Goal: Information Seeking & Learning: Learn about a topic

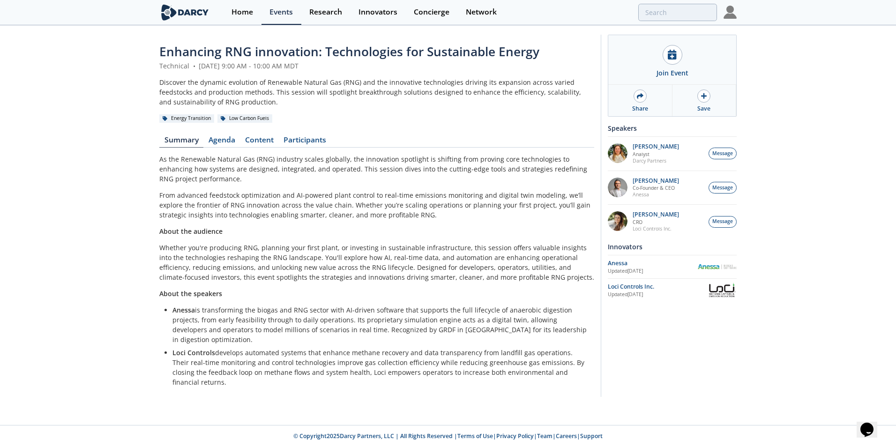
click at [257, 136] on link "Content" at bounding box center [259, 141] width 38 height 11
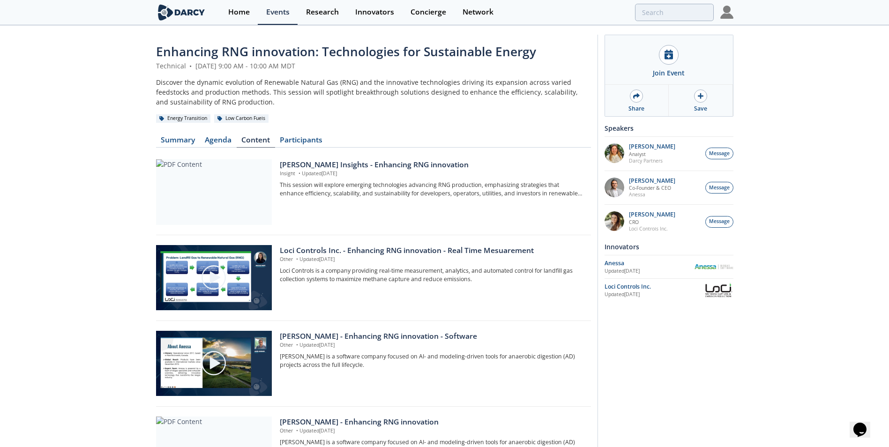
click at [400, 250] on div "Loci Controls Inc. - Enhancing RNG innovation - Real Time Mesuarement" at bounding box center [432, 250] width 304 height 11
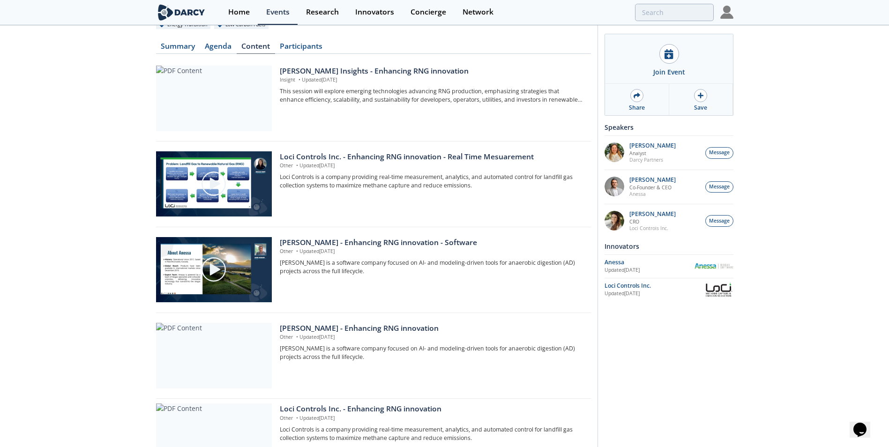
scroll to position [158, 0]
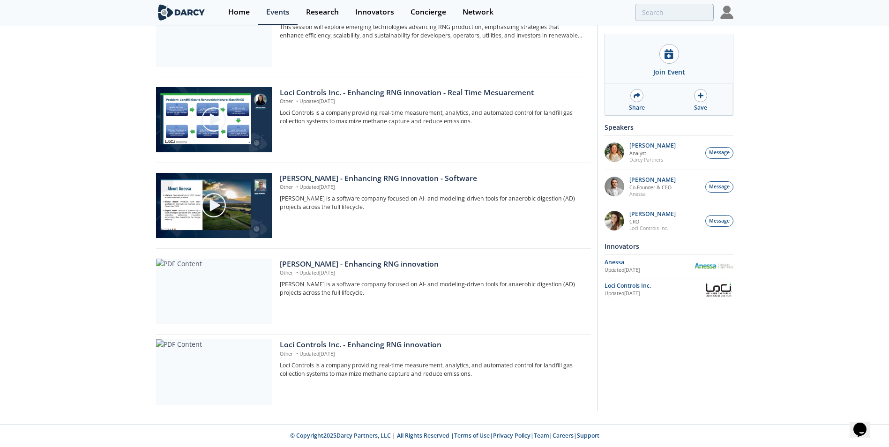
click at [410, 349] on div "Loci Controls Inc. - Enhancing RNG innovation" at bounding box center [432, 344] width 304 height 11
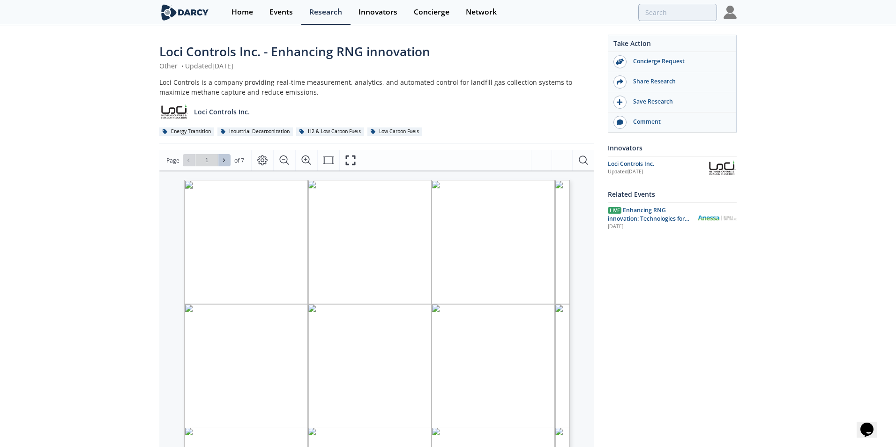
click at [224, 159] on icon at bounding box center [224, 160] width 6 height 6
type input "2"
click at [224, 159] on icon at bounding box center [224, 160] width 6 height 6
click at [223, 157] on icon at bounding box center [224, 160] width 6 height 6
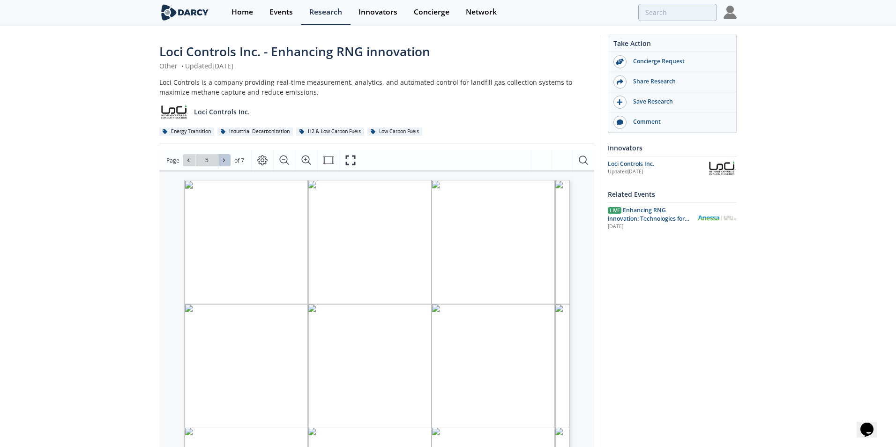
click at [222, 156] on button at bounding box center [224, 160] width 12 height 12
type input "7"
click at [222, 156] on div "Go to Page 7" at bounding box center [207, 160] width 48 height 12
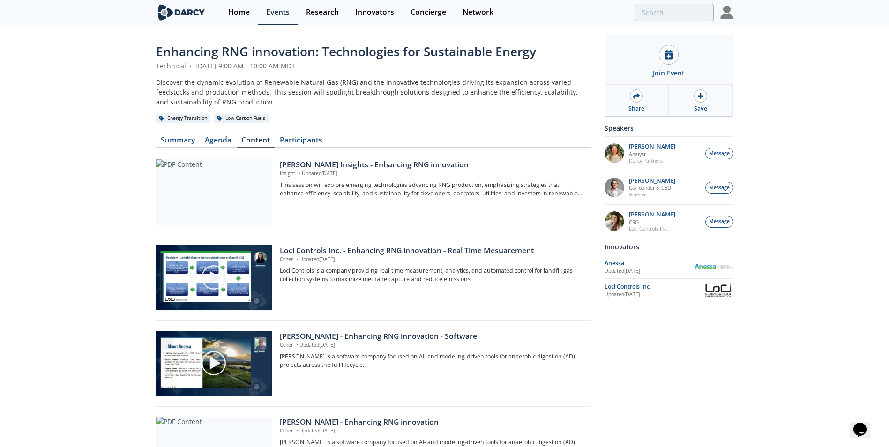
click at [184, 140] on link "Summary" at bounding box center [178, 141] width 44 height 11
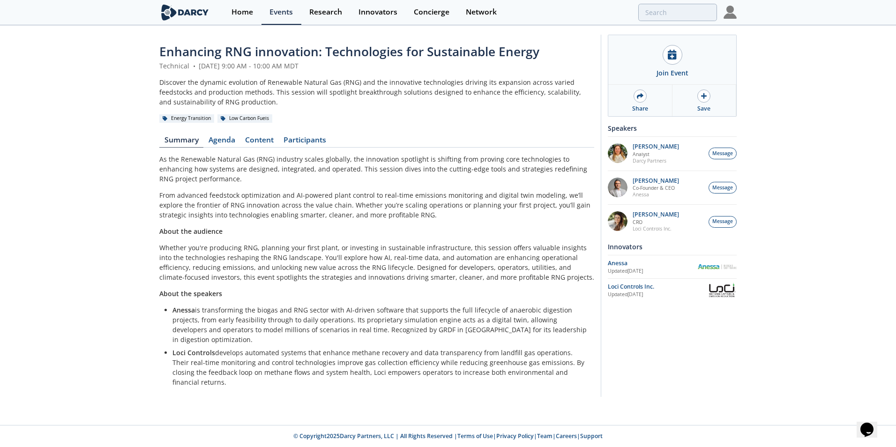
click at [229, 141] on link "Agenda" at bounding box center [221, 141] width 37 height 11
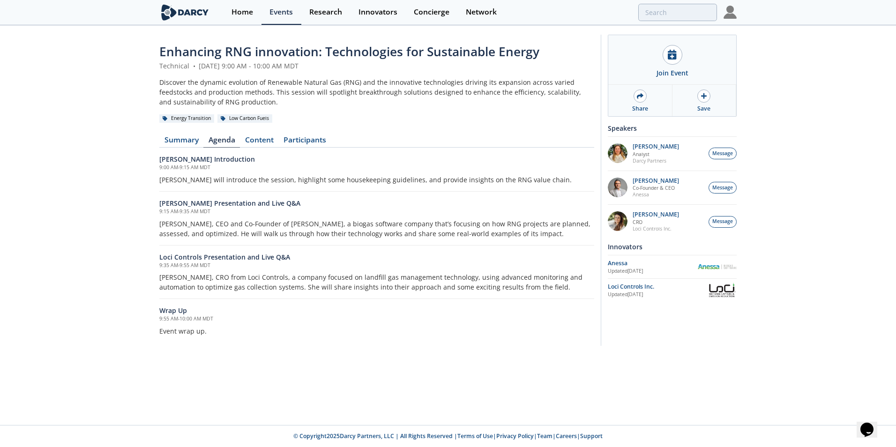
click at [326, 144] on link "Participants" at bounding box center [304, 141] width 52 height 11
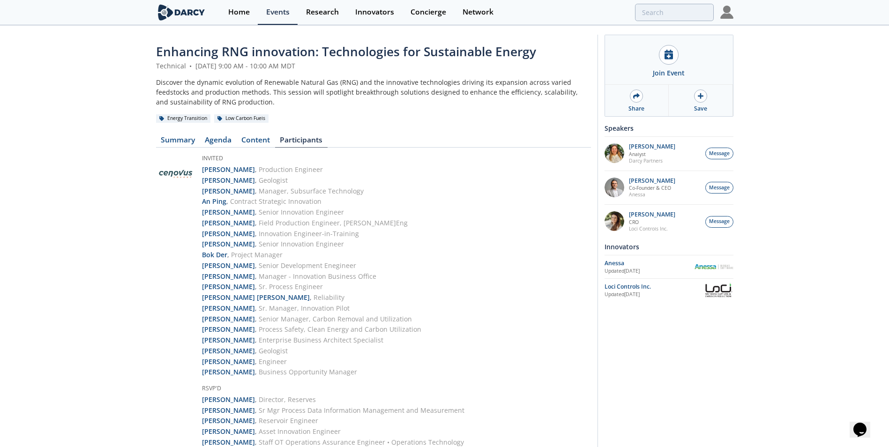
click at [267, 141] on link "Content" at bounding box center [256, 141] width 38 height 11
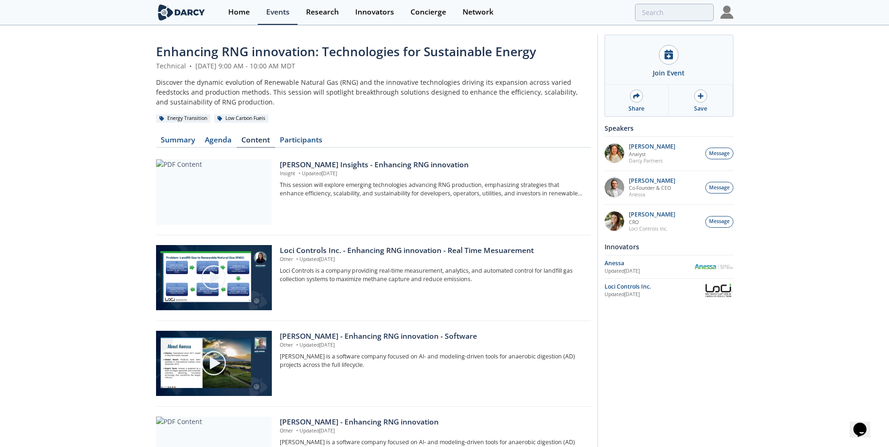
click at [635, 286] on div "Loci Controls Inc." at bounding box center [653, 286] width 99 height 8
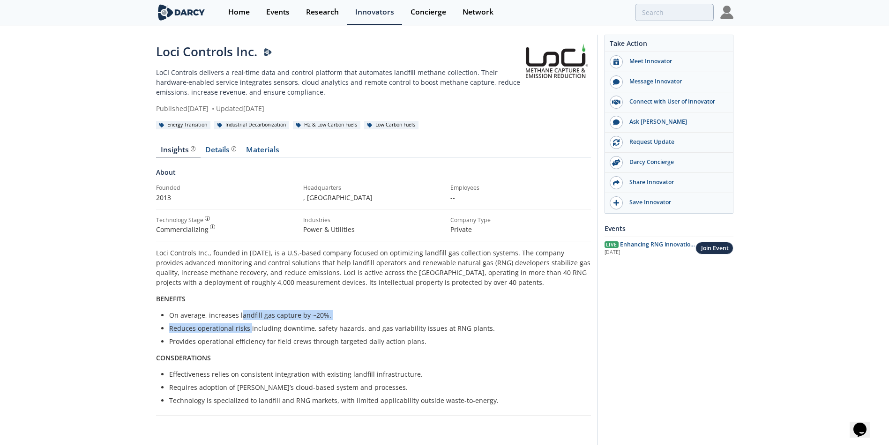
drag, startPoint x: 239, startPoint y: 312, endPoint x: 249, endPoint y: 332, distance: 22.2
click at [249, 332] on ul "On average, increases landfill gas capture by ~20%. Reduces operational risks i…" at bounding box center [374, 328] width 422 height 36
drag, startPoint x: 249, startPoint y: 332, endPoint x: 260, endPoint y: 347, distance: 18.7
click at [260, 347] on div "Loci Controls Inc., founded in [DATE], is a U.S.-based company focused on optim…" at bounding box center [373, 326] width 435 height 157
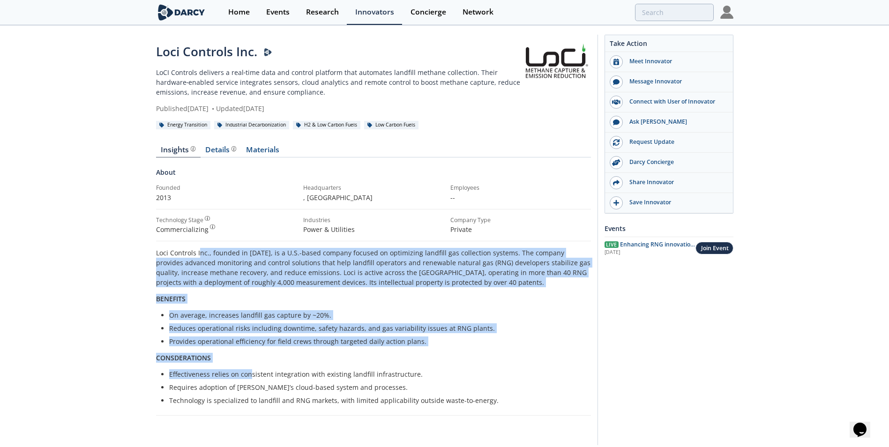
drag, startPoint x: 202, startPoint y: 259, endPoint x: 247, endPoint y: 373, distance: 123.0
click at [247, 373] on div "Loci Controls Inc., founded in [DATE], is a U.S.-based company focused on optim…" at bounding box center [373, 326] width 435 height 157
click at [215, 150] on div "Details" at bounding box center [220, 149] width 31 height 7
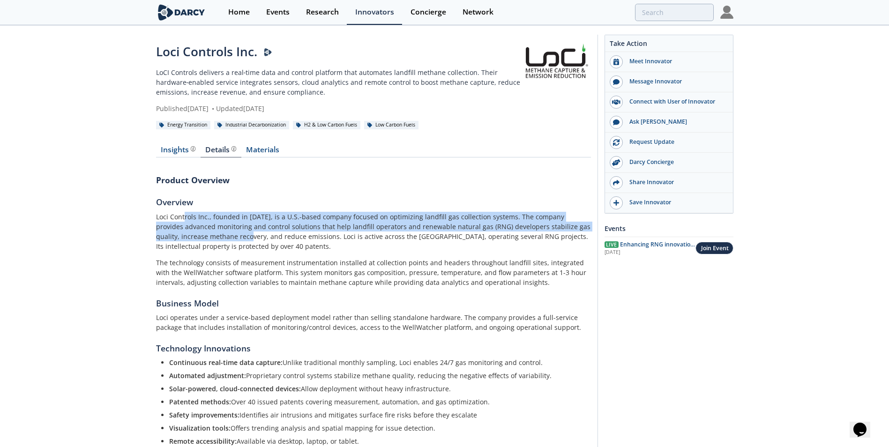
drag, startPoint x: 185, startPoint y: 210, endPoint x: 231, endPoint y: 231, distance: 50.9
click at [231, 231] on section "Overview Loci Controls Inc., founded in [DATE], is a U.S.-based company focused…" at bounding box center [373, 241] width 435 height 91
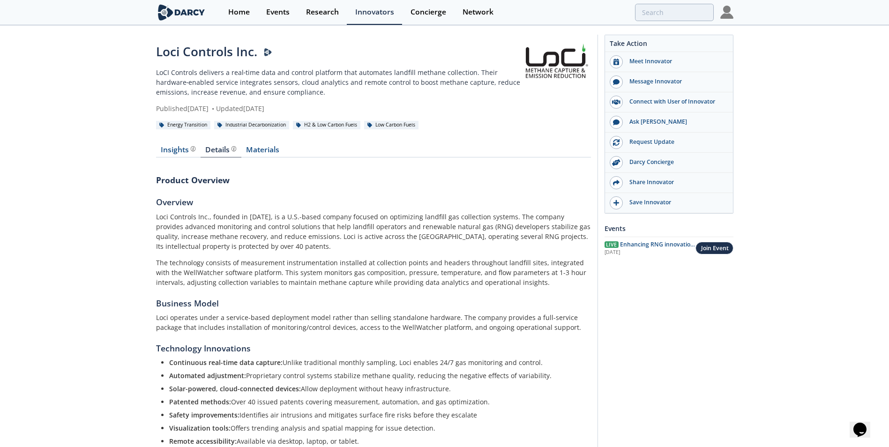
drag, startPoint x: 231, startPoint y: 231, endPoint x: 326, endPoint y: 352, distance: 153.2
click at [328, 354] on h5 "Technology Innovations" at bounding box center [373, 348] width 435 height 12
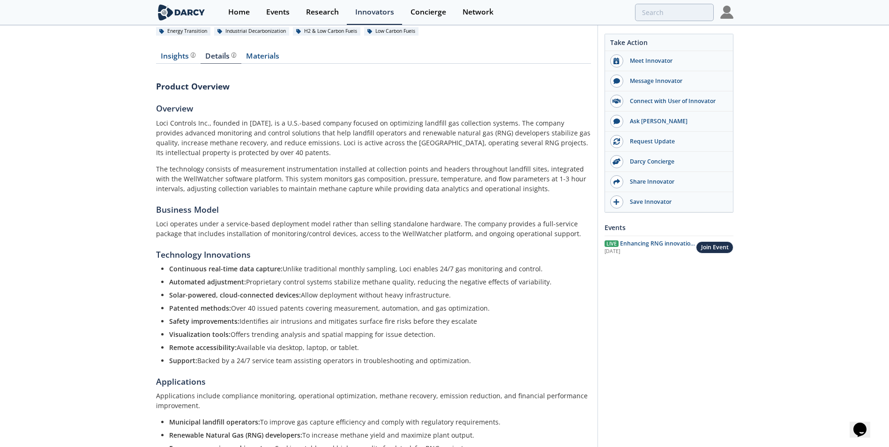
scroll to position [187, 0]
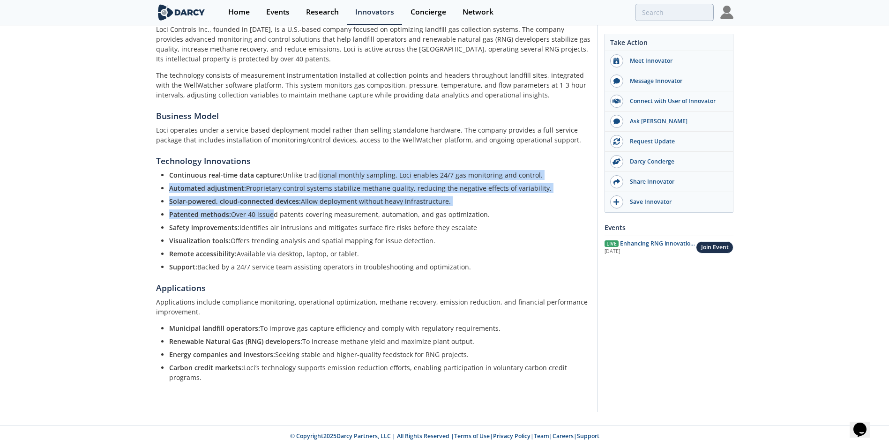
drag, startPoint x: 314, startPoint y: 171, endPoint x: 269, endPoint y: 215, distance: 62.9
click at [269, 215] on ul "Continuous real-time data capture: Unlike traditional monthly sampling, Loci en…" at bounding box center [374, 221] width 422 height 102
click at [190, 237] on strong "Visualization tools:" at bounding box center [199, 240] width 61 height 9
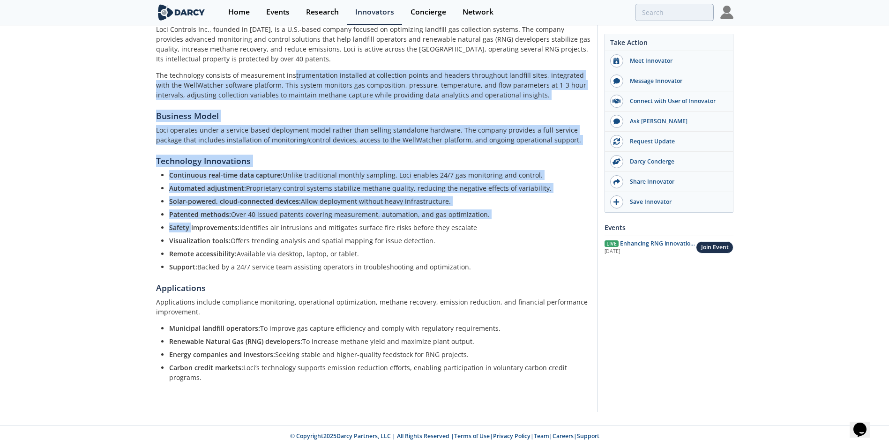
drag, startPoint x: 191, startPoint y: 224, endPoint x: 291, endPoint y: 72, distance: 182.0
click at [291, 72] on div "Product Overview Overview Loci Controls Inc., founded in [DATE], is a U.S.-base…" at bounding box center [373, 189] width 435 height 425
drag, startPoint x: 291, startPoint y: 72, endPoint x: 283, endPoint y: 185, distance: 113.2
click at [283, 185] on p "Automated adjustment: Proprietary control systems stabilize methane quality, re…" at bounding box center [376, 188] width 415 height 10
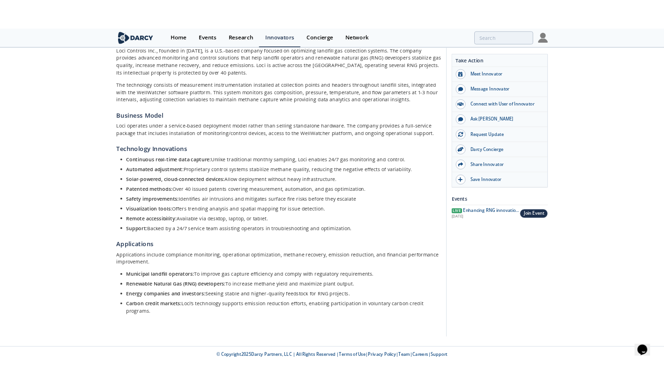
scroll to position [0, 0]
